Goal: Information Seeking & Learning: Learn about a topic

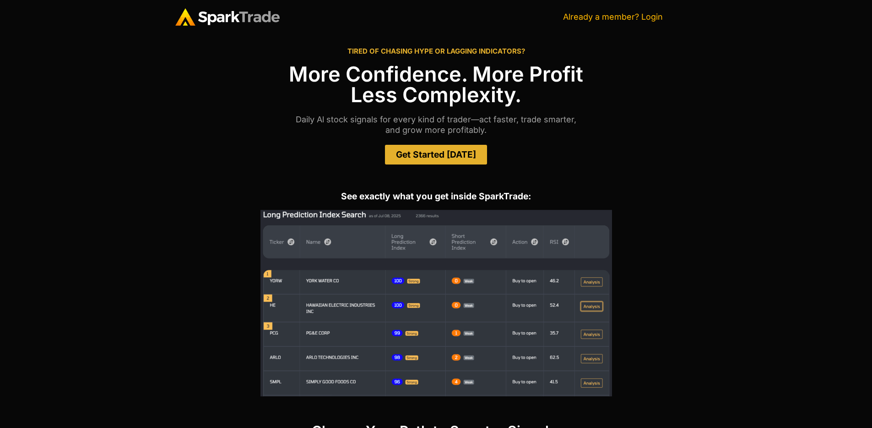
click at [621, 17] on link "Already a member? Login" at bounding box center [613, 17] width 100 height 10
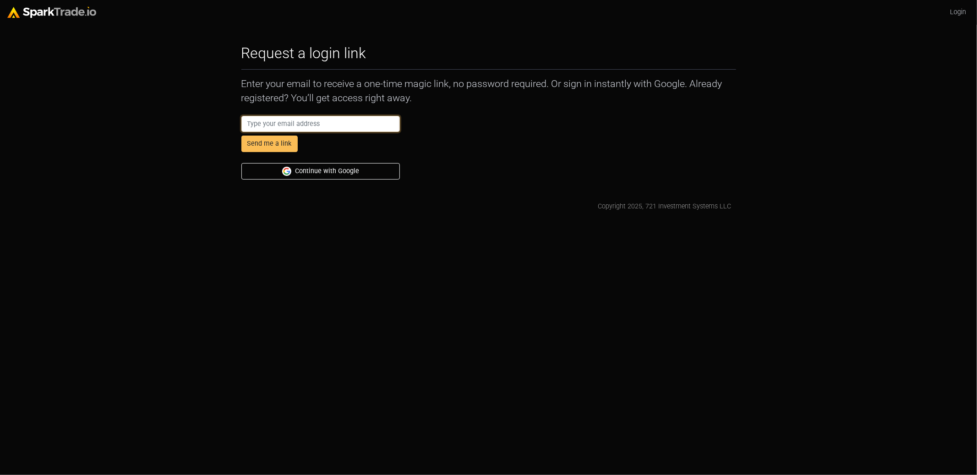
click at [339, 125] on input "email" at bounding box center [320, 124] width 159 height 16
type input "[PERSON_NAME][EMAIL_ADDRESS][DOMAIN_NAME]"
click at [273, 147] on button "Send me a link" at bounding box center [269, 144] width 56 height 16
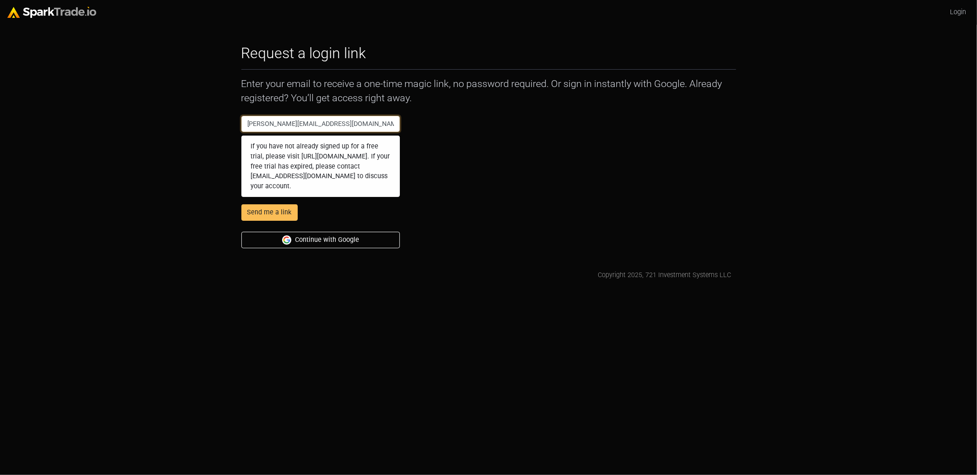
click at [337, 120] on input "tyler@sparktrade.io" at bounding box center [320, 124] width 159 height 16
click at [337, 119] on input "tyler@sparktrade.io" at bounding box center [320, 124] width 159 height 16
type input "[EMAIL_ADDRESS][DOMAIN_NAME]"
click at [259, 218] on button "Send me a link" at bounding box center [269, 212] width 56 height 16
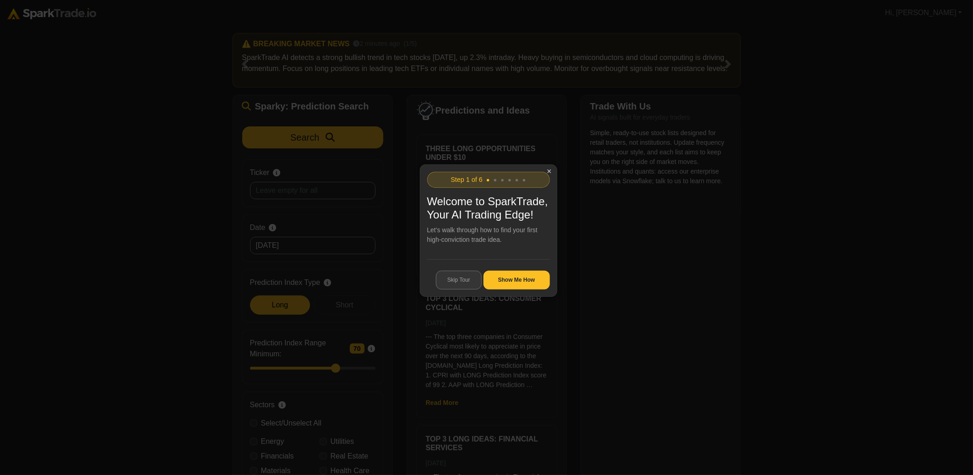
click at [472, 290] on button "Skip Tour" at bounding box center [459, 280] width 46 height 19
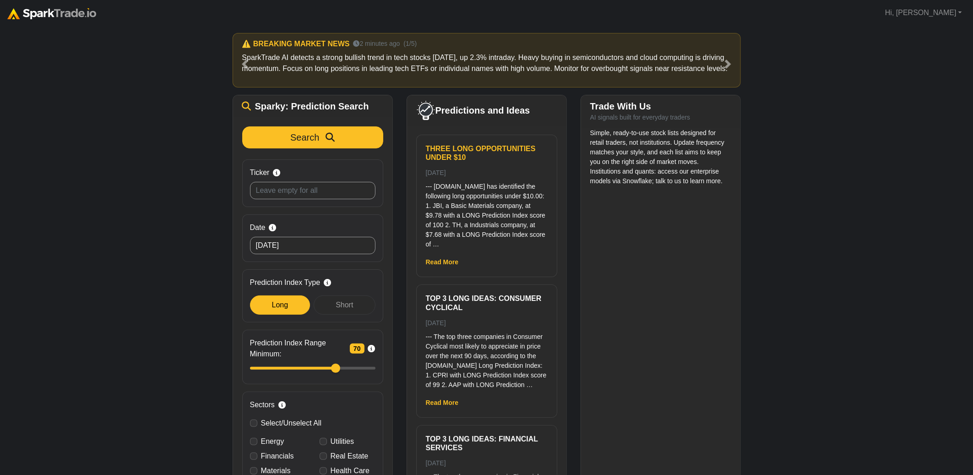
click at [443, 161] on h6 "Three Long Opportunities Under $10" at bounding box center [487, 152] width 122 height 17
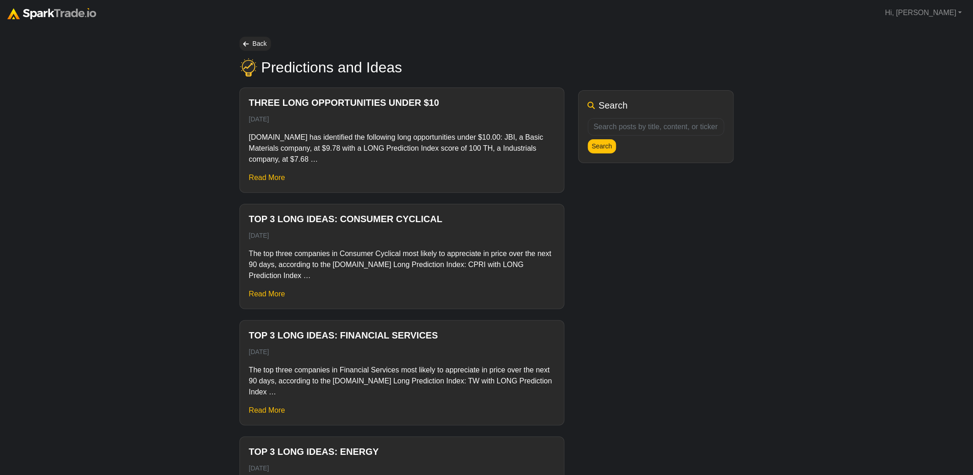
click at [478, 149] on p "[DOMAIN_NAME] has identified the following long opportunities under $10.00: JBI…" at bounding box center [402, 148] width 306 height 33
click at [271, 179] on link "Read More" at bounding box center [267, 178] width 36 height 8
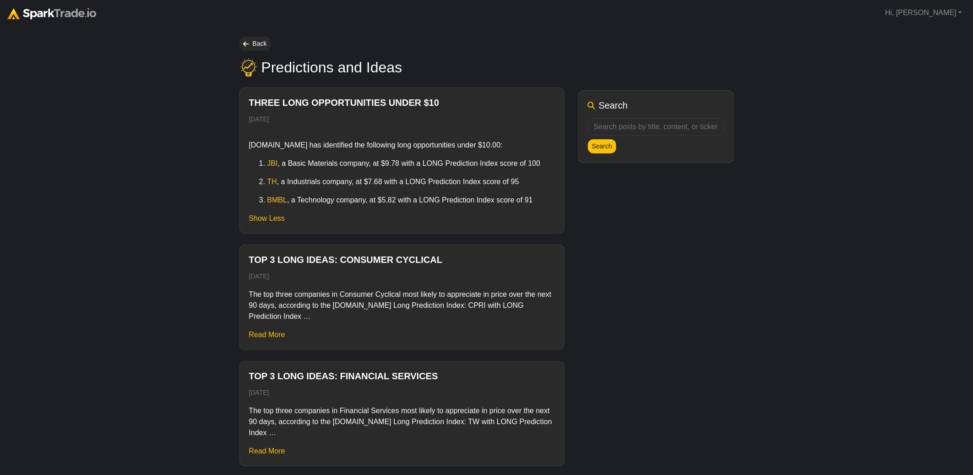
scroll to position [65, 0]
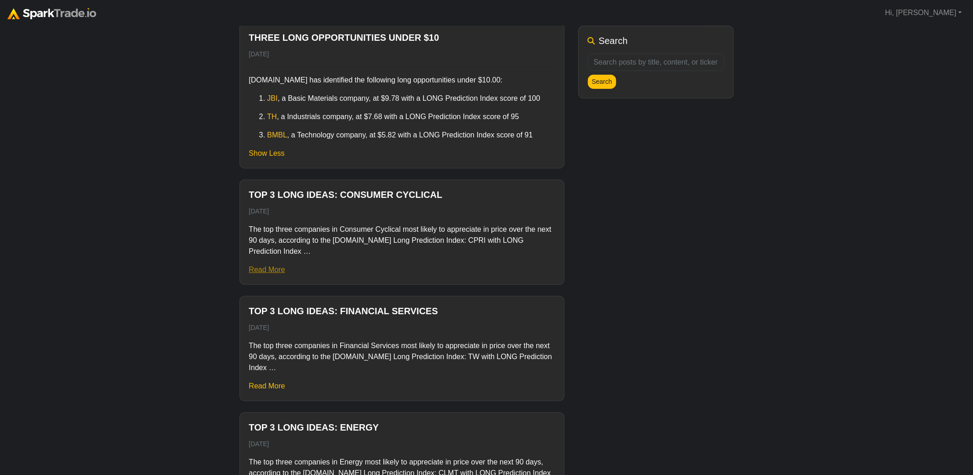
click at [272, 267] on link "Read More" at bounding box center [267, 270] width 36 height 8
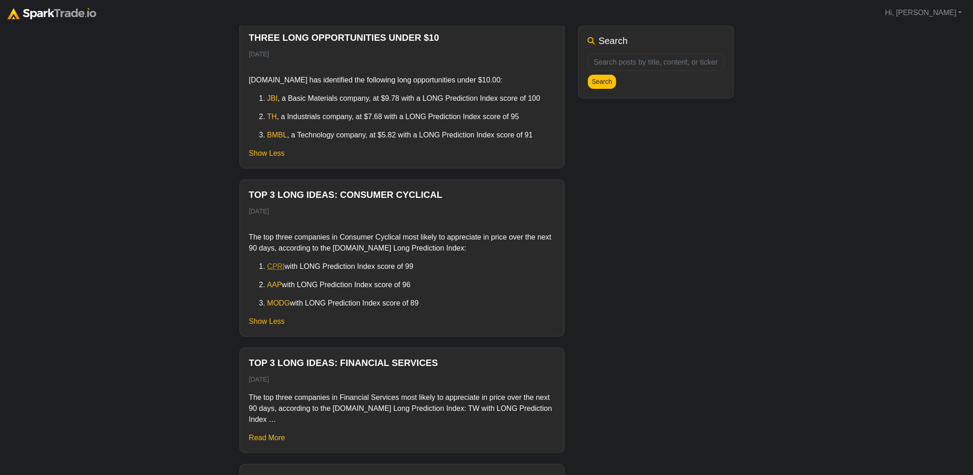
click at [271, 267] on link "CPRI" at bounding box center [275, 266] width 17 height 8
click at [261, 326] on div "The top three companies in Consumer Cyclical most likely to appreciate in price…" at bounding box center [402, 275] width 306 height 103
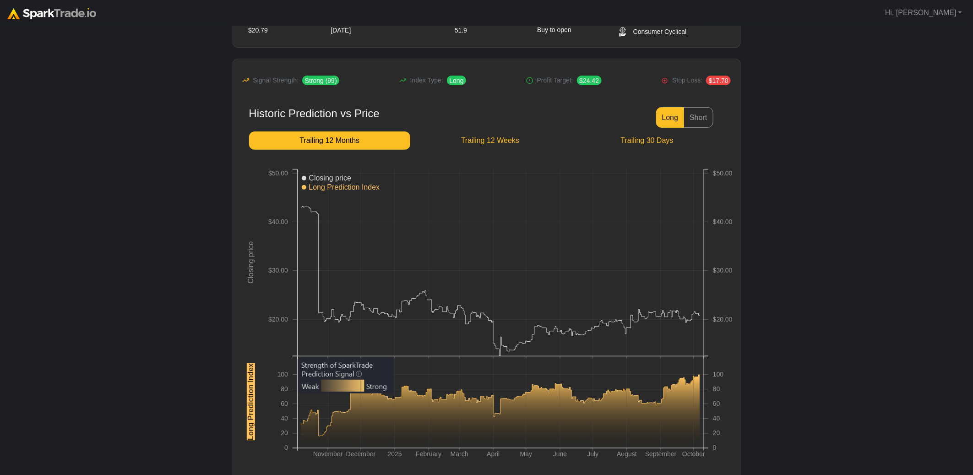
scroll to position [85, 0]
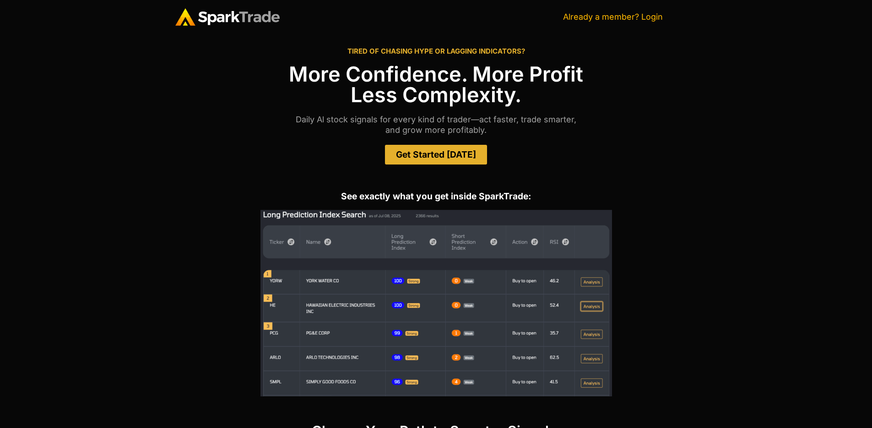
click at [587, 17] on link "Already a member? Login" at bounding box center [613, 17] width 100 height 10
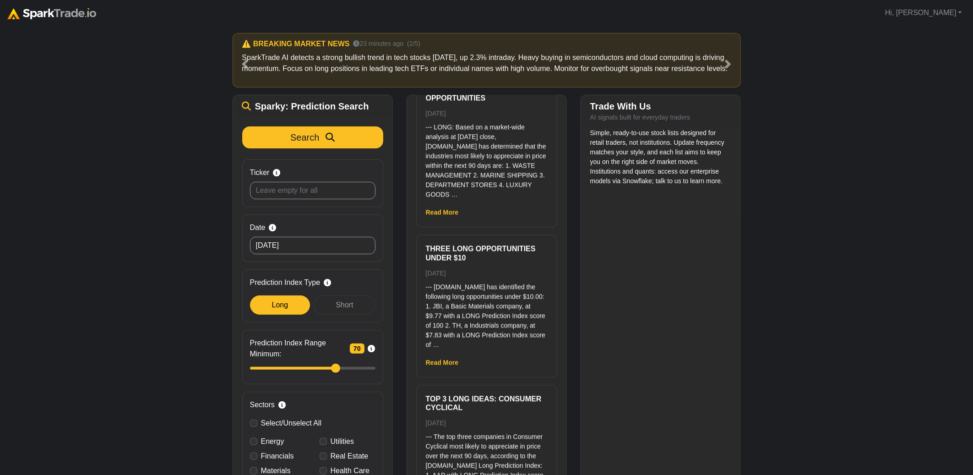
scroll to position [2687, 0]
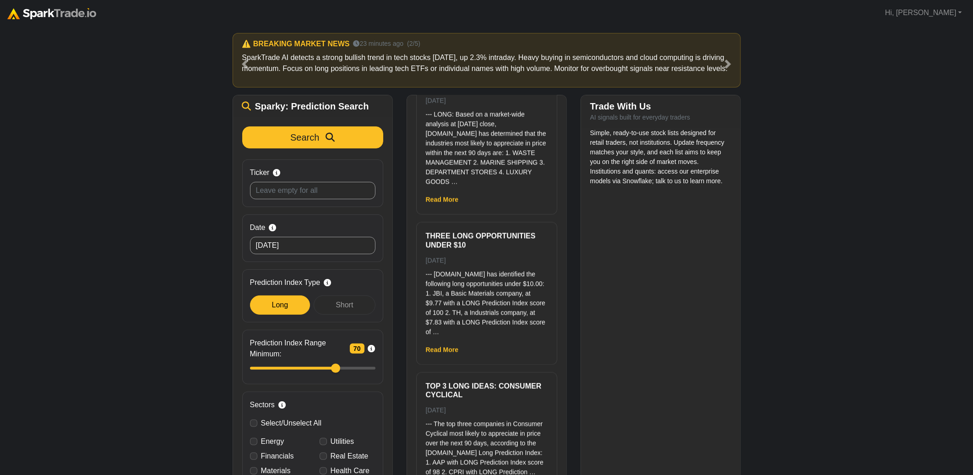
click at [451, 364] on div "Three Long Opportunities Under $10 10/07/25 --- SparkTrade.io has identified th…" at bounding box center [487, 294] width 140 height 142
click at [450, 354] on link "Read More" at bounding box center [442, 349] width 33 height 7
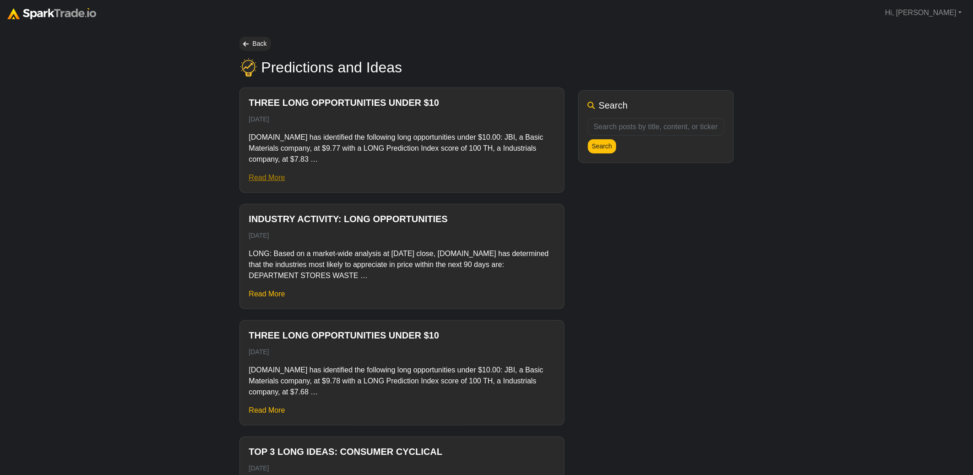
click at [263, 174] on link "Read More" at bounding box center [267, 178] width 36 height 8
